Goal: Task Accomplishment & Management: Manage account settings

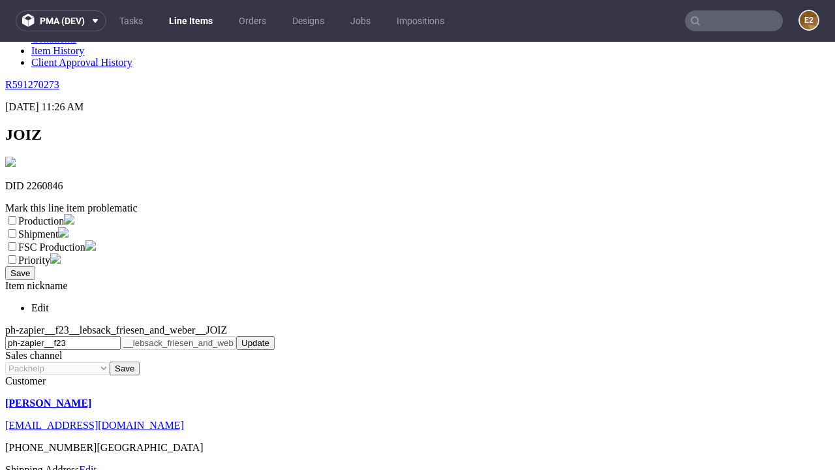
scroll to position [230, 0]
select select "dtp_ca_needed"
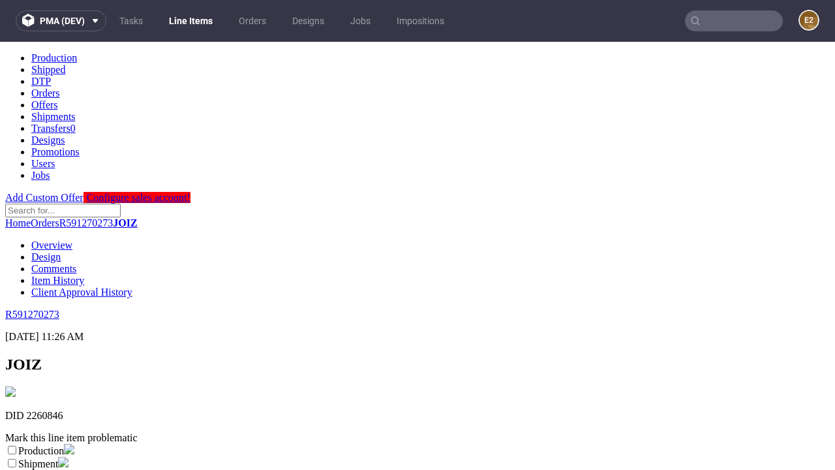
scroll to position [0, 0]
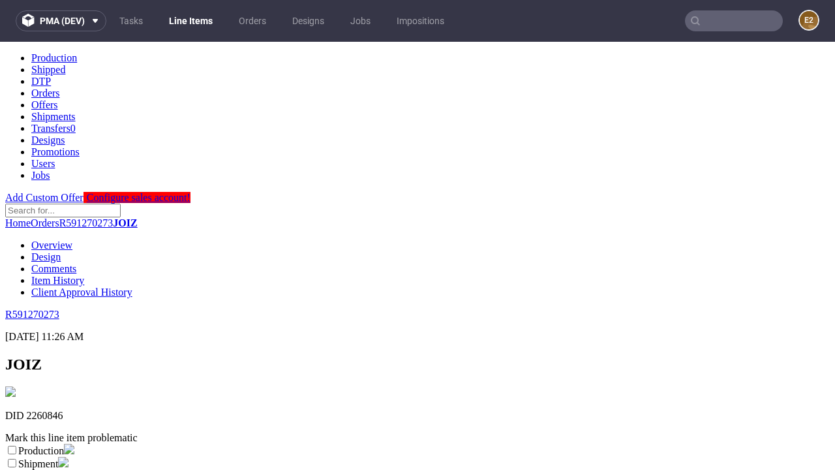
checkbox input "true"
